Goal: Transaction & Acquisition: Book appointment/travel/reservation

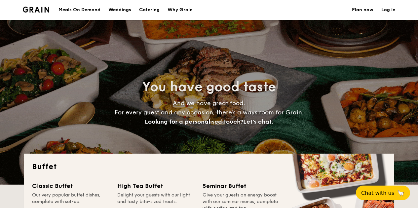
select select
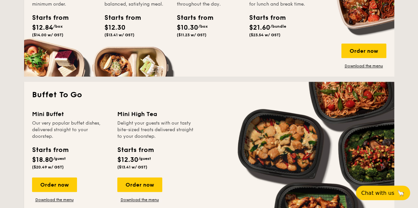
scroll to position [429, 0]
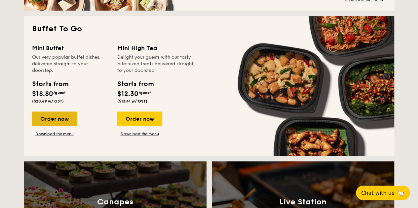
click at [57, 118] on div "Order now" at bounding box center [54, 119] width 45 height 15
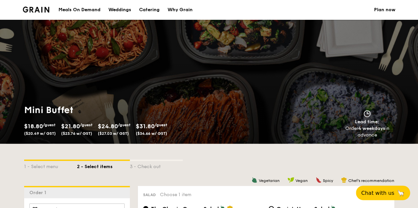
scroll to position [99, 0]
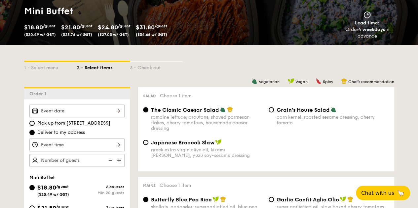
select select
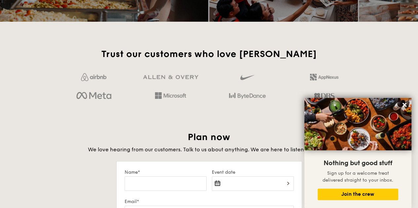
scroll to position [1038, 0]
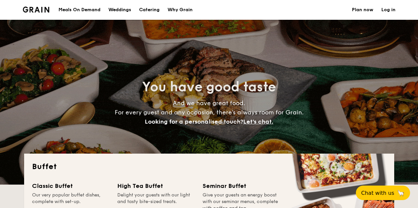
select select
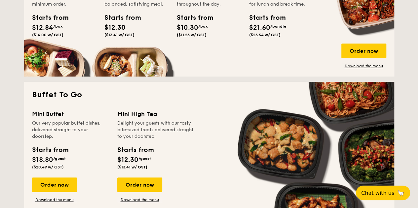
scroll to position [429, 0]
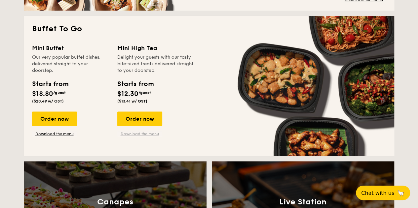
click at [146, 132] on link "Download the menu" at bounding box center [139, 133] width 45 height 5
click at [60, 119] on div "Order now" at bounding box center [54, 119] width 45 height 15
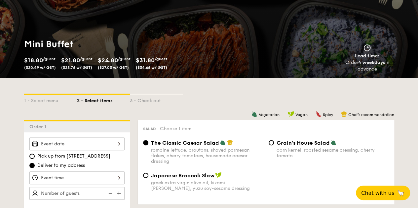
scroll to position [99, 0]
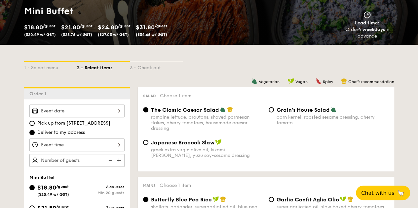
click at [119, 113] on div at bounding box center [76, 111] width 95 height 13
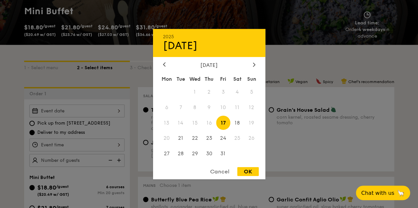
click at [251, 123] on span "19" at bounding box center [251, 123] width 14 height 14
click at [239, 122] on span "18" at bounding box center [237, 123] width 14 height 14
click at [119, 110] on div at bounding box center [209, 104] width 418 height 208
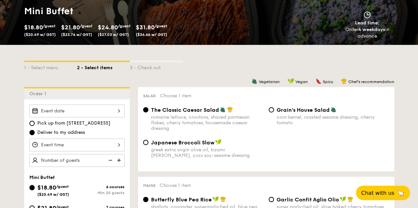
click at [108, 111] on div at bounding box center [76, 111] width 95 height 13
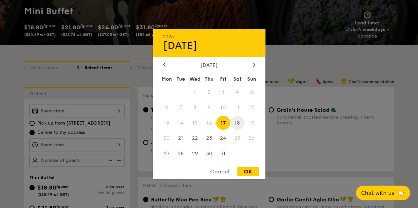
click at [239, 122] on span "18" at bounding box center [237, 123] width 14 height 14
drag, startPoint x: 244, startPoint y: 171, endPoint x: 114, endPoint y: 144, distance: 133.5
click at [244, 172] on div "OK" at bounding box center [247, 171] width 21 height 9
type input "[DATE]"
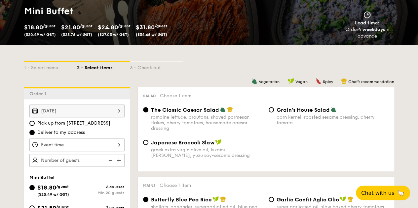
click at [119, 111] on div "[DATE]" at bounding box center [76, 111] width 95 height 13
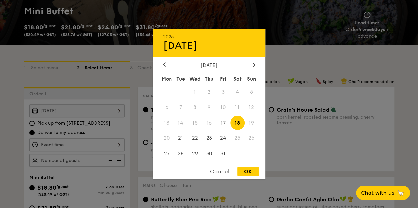
click at [251, 122] on span "19" at bounding box center [251, 123] width 14 height 14
click at [252, 122] on span "19" at bounding box center [251, 123] width 14 height 14
click at [3, 121] on div at bounding box center [209, 104] width 418 height 208
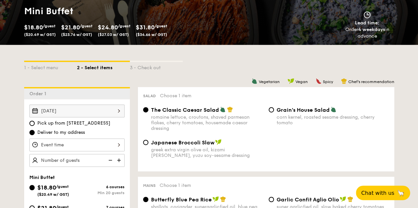
click at [118, 143] on div at bounding box center [76, 145] width 95 height 13
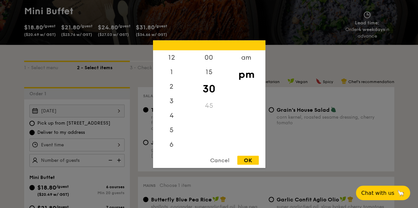
scroll to position [29, 0]
click at [178, 118] on div "6" at bounding box center [171, 117] width 37 height 19
click at [252, 160] on div "OK" at bounding box center [247, 160] width 21 height 9
type input "6:30PM"
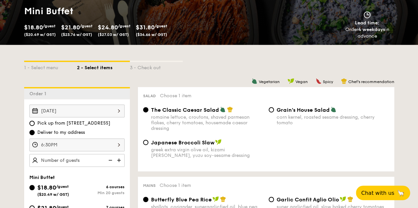
scroll to position [132, 0]
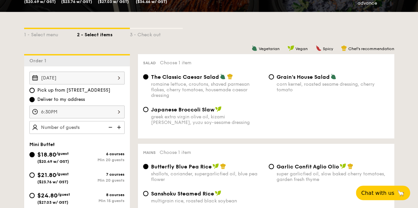
click at [119, 128] on img at bounding box center [120, 127] width 10 height 13
click at [112, 128] on img at bounding box center [110, 127] width 10 height 13
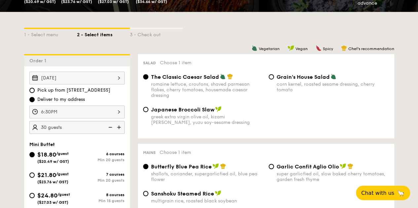
click at [112, 128] on img at bounding box center [110, 127] width 10 height 13
type input "20 guests"
click at [112, 128] on img at bounding box center [110, 127] width 10 height 13
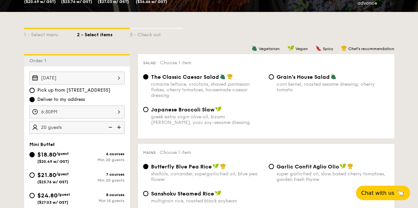
click at [112, 128] on img at bounding box center [110, 127] width 10 height 13
click at [112, 127] on img at bounding box center [110, 127] width 10 height 13
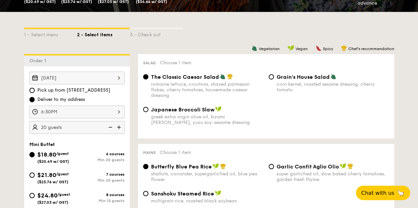
click at [112, 127] on img at bounding box center [110, 127] width 10 height 13
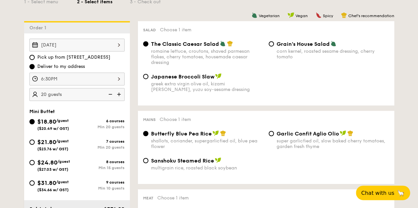
click at [110, 93] on img at bounding box center [110, 94] width 10 height 13
click at [111, 94] on img at bounding box center [110, 94] width 10 height 13
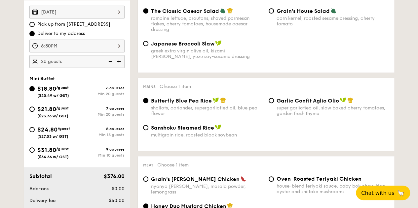
click at [50, 148] on span "$31.80" at bounding box center [46, 150] width 19 height 7
click at [35, 148] on input "$31.80 /guest ($34.66 w/ GST) 9 courses Min 10 guests" at bounding box center [31, 150] width 5 height 5
radio input "true"
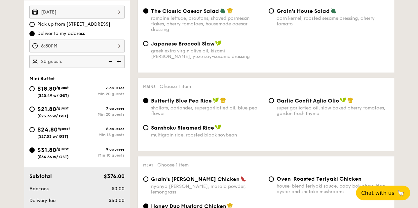
radio input "false"
radio input "true"
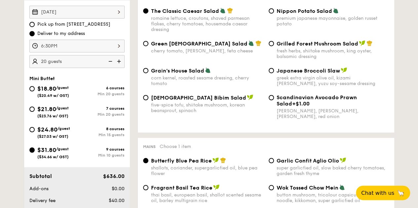
click at [110, 60] on img at bounding box center [110, 61] width 10 height 13
type input "10 guests"
click at [110, 60] on img at bounding box center [110, 61] width 10 height 13
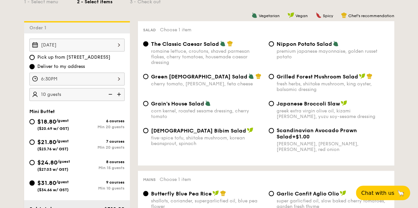
scroll to position [132, 0]
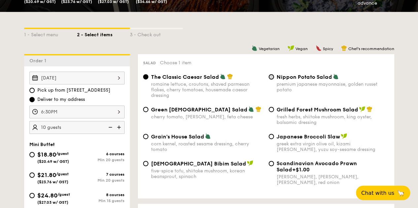
click at [269, 76] on input "Nippon Potato Salad premium japanese mayonnaise, golden russet potato" at bounding box center [270, 76] width 5 height 5
radio input "true"
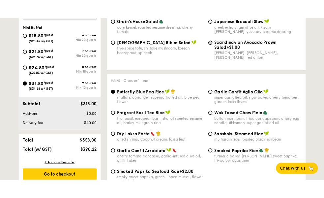
scroll to position [297, 0]
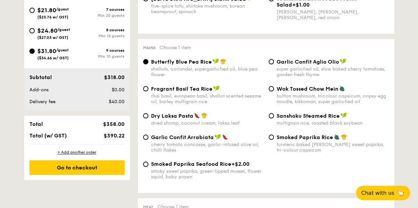
click at [221, 64] on img at bounding box center [223, 61] width 6 height 6
click at [148, 64] on input "Butterfly Blue Pea Rice shallots, coriander, supergarlicfied oil, blue pea flow…" at bounding box center [145, 61] width 5 height 5
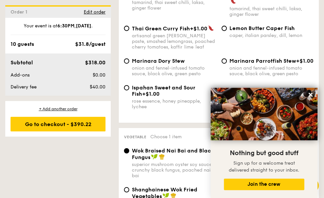
scroll to position [891, 0]
